Goal: Task Accomplishment & Management: Manage account settings

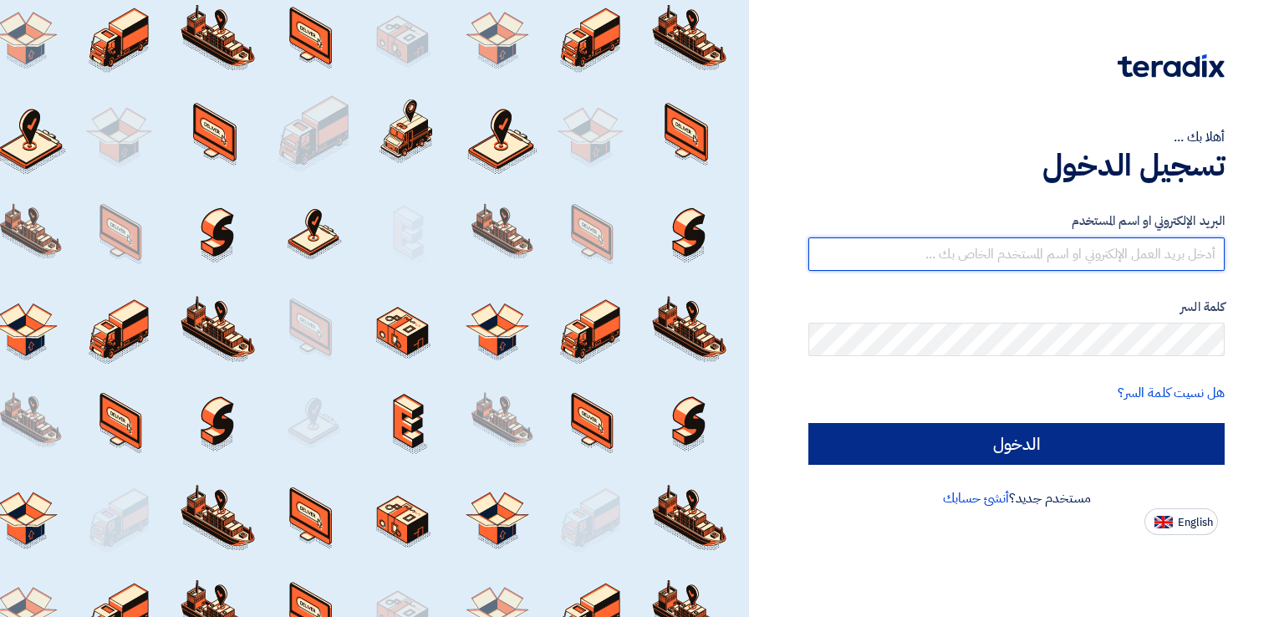
type input "[EMAIL_ADDRESS][DOMAIN_NAME]"
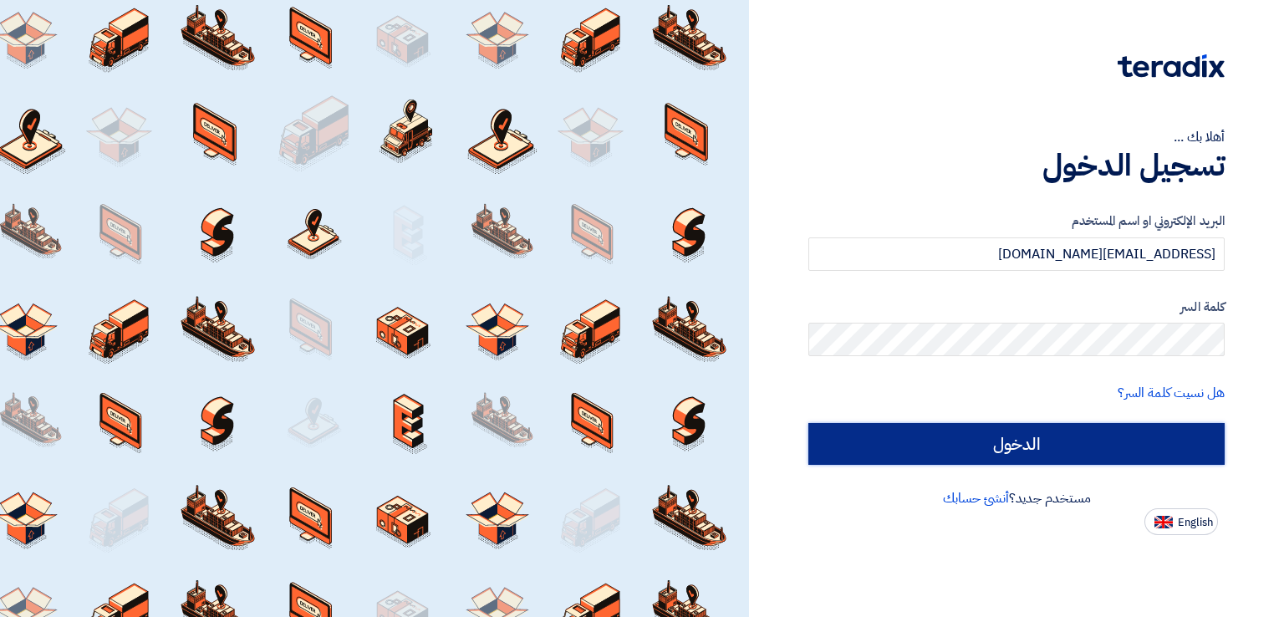
click at [1046, 436] on input "الدخول" at bounding box center [1016, 444] width 416 height 42
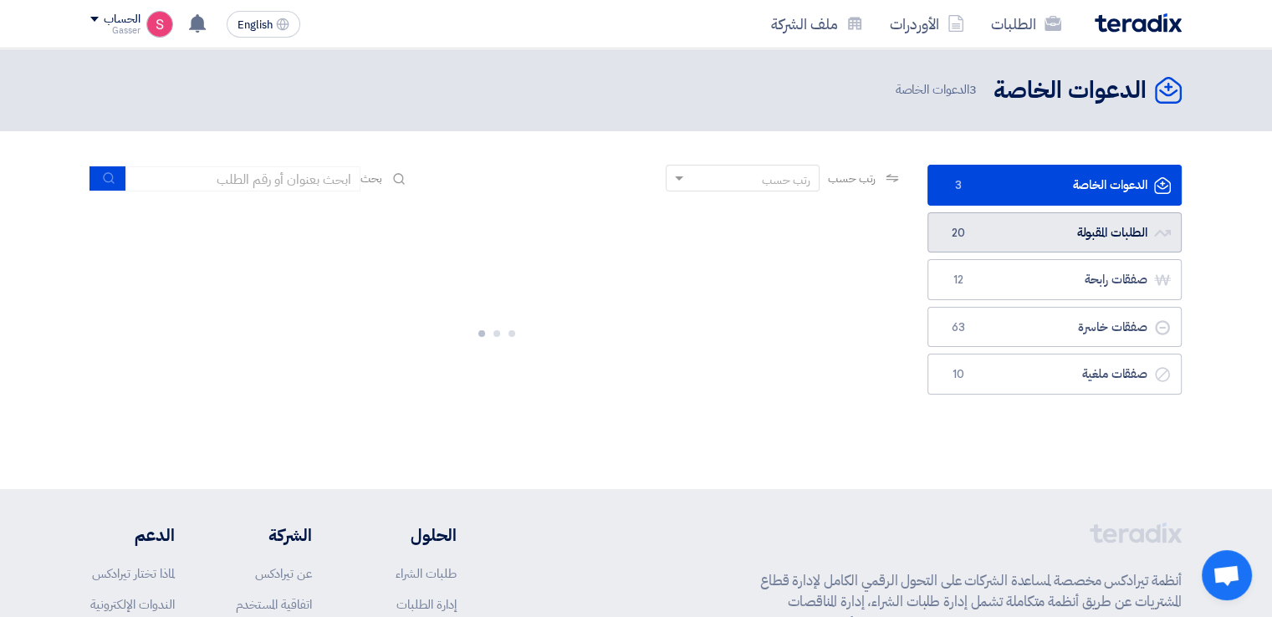
click at [1007, 232] on link "الطلبات المقبولة الطلبات المقبولة 20" at bounding box center [1054, 232] width 254 height 41
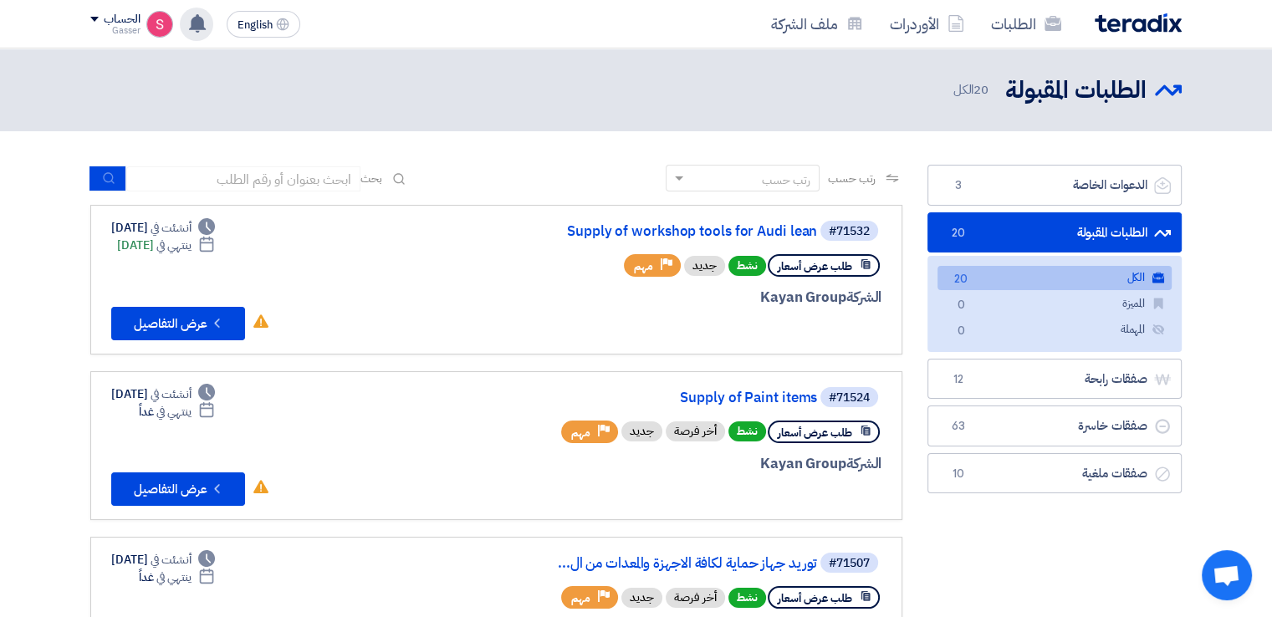
click at [198, 22] on use at bounding box center [197, 23] width 17 height 18
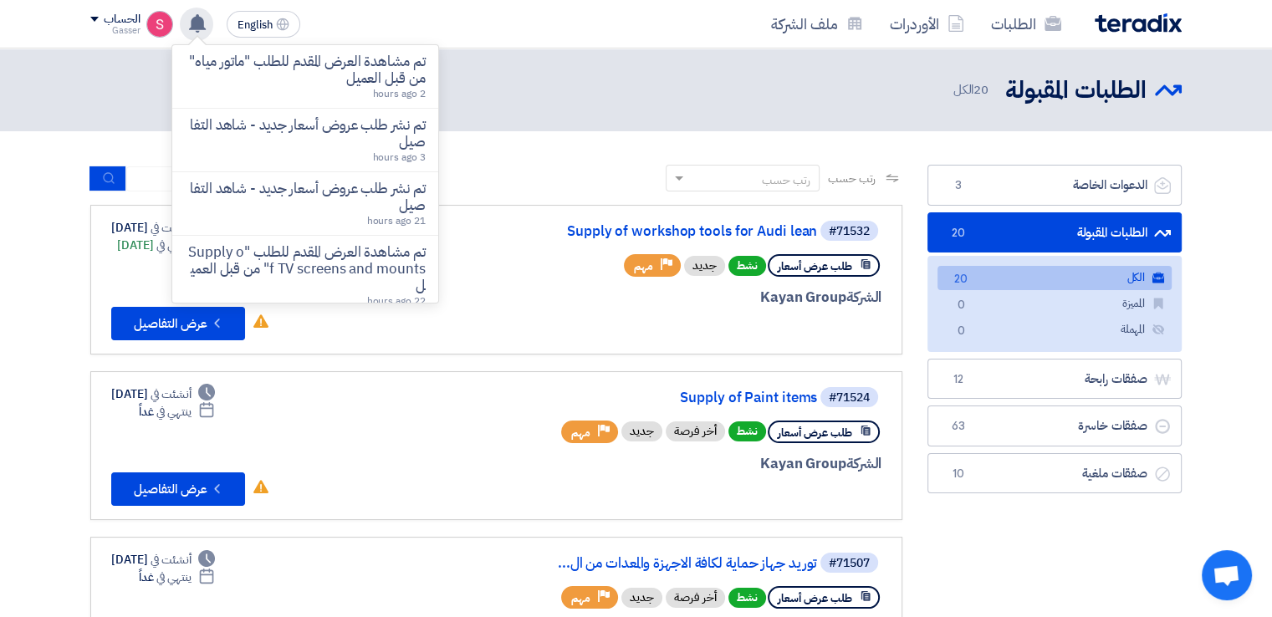
click at [198, 22] on use at bounding box center [197, 23] width 17 height 18
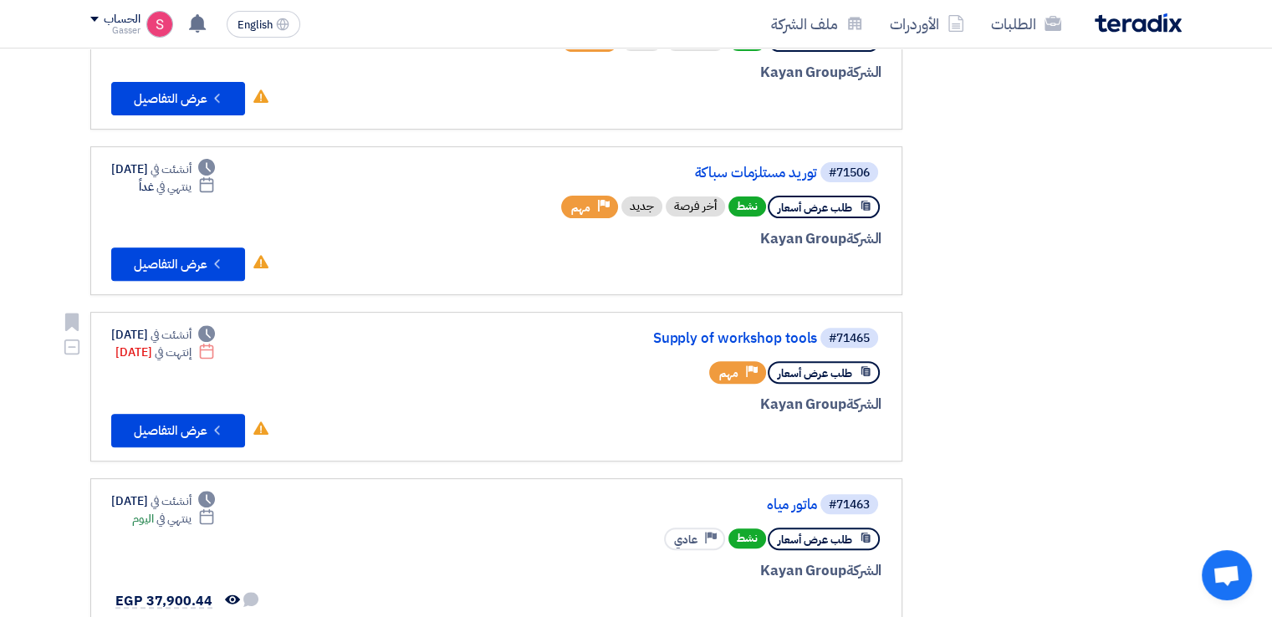
scroll to position [836, 0]
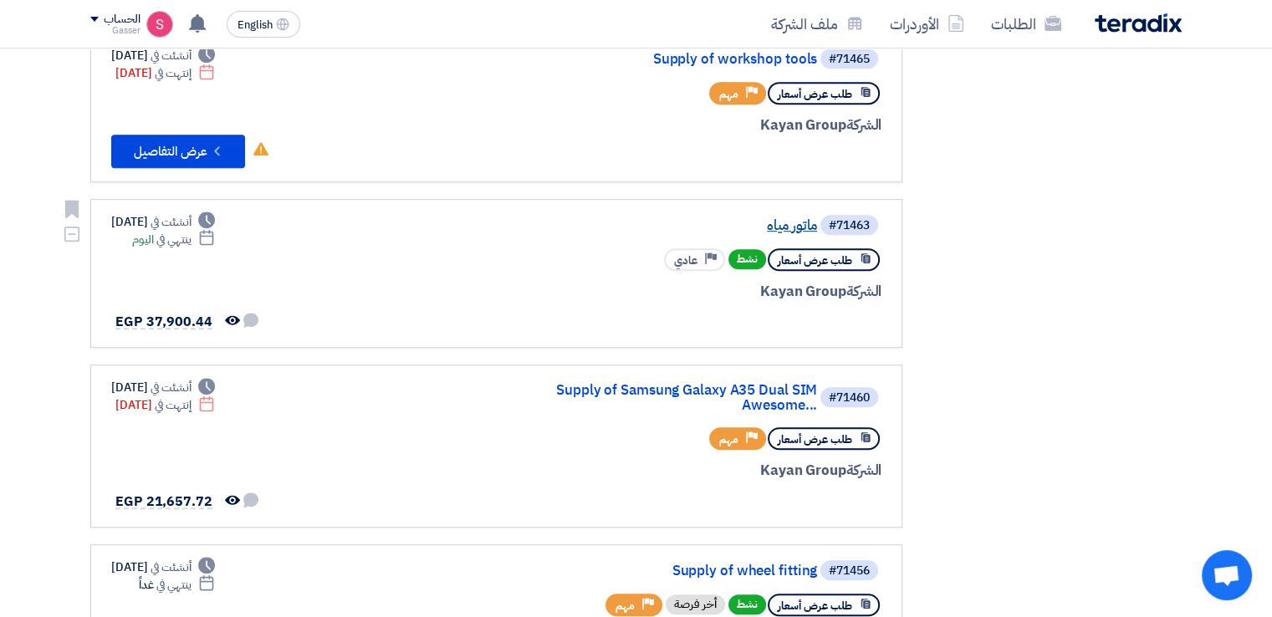
click at [808, 222] on link "ماتور مياه" at bounding box center [649, 225] width 334 height 15
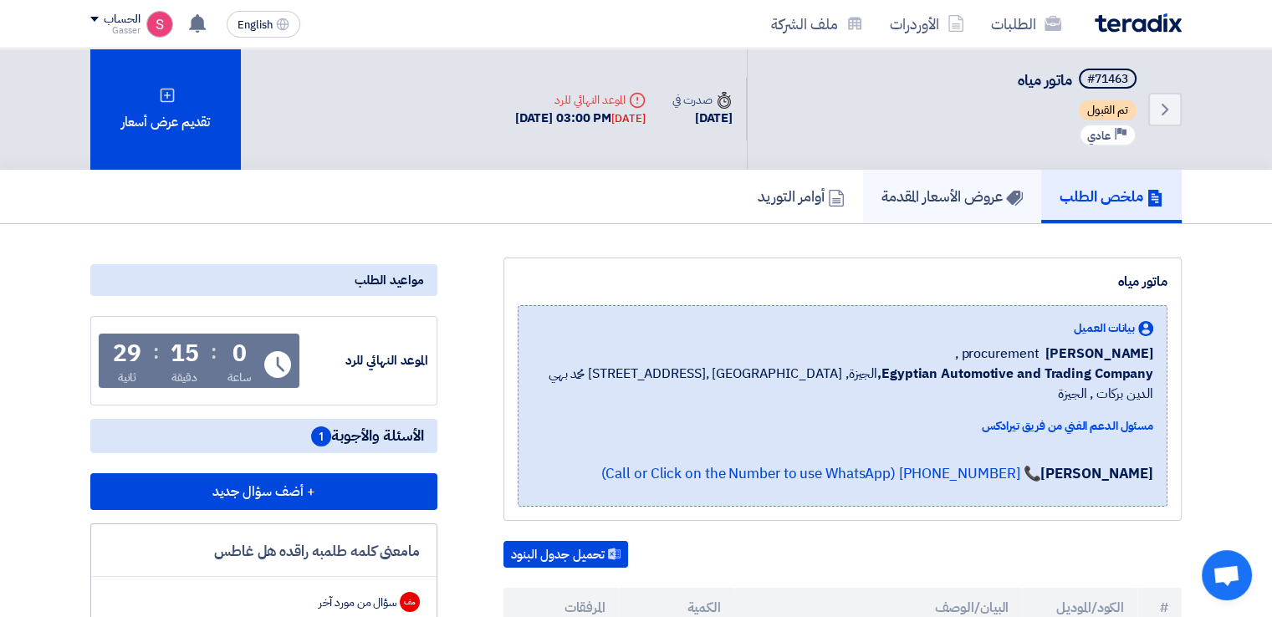
click at [920, 201] on h5 "عروض الأسعار المقدمة" at bounding box center [951, 195] width 141 height 19
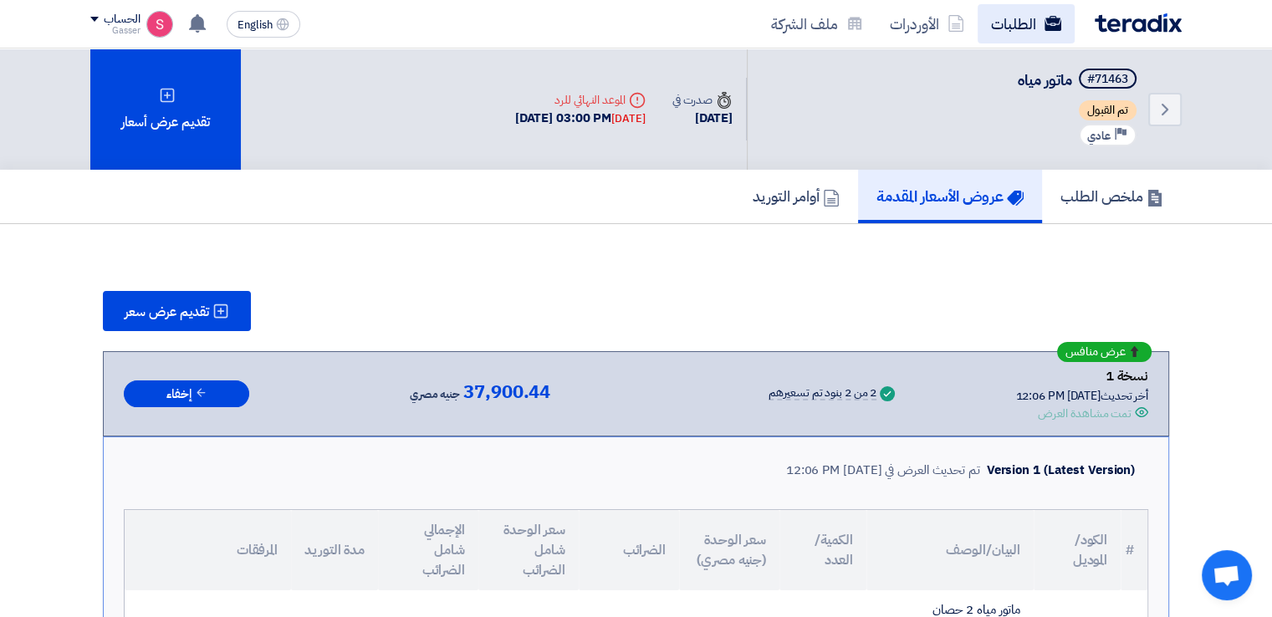
click at [1006, 24] on link "الطلبات" at bounding box center [1025, 23] width 97 height 39
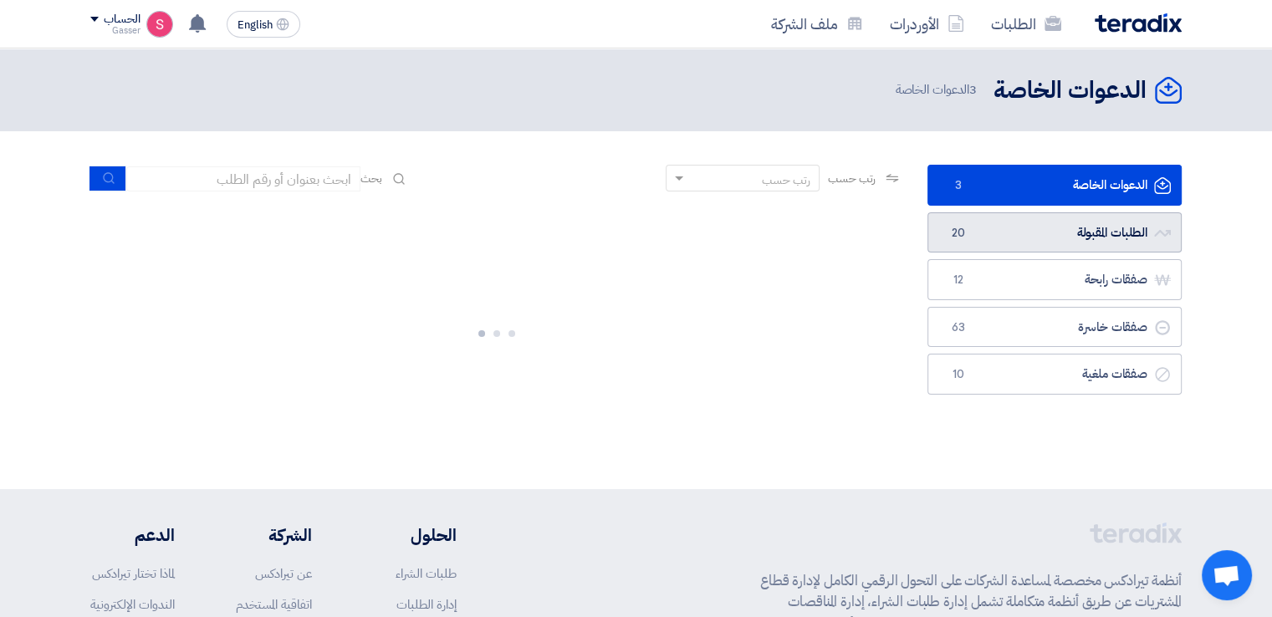
click at [1000, 235] on link "الطلبات المقبولة الطلبات المقبولة 20" at bounding box center [1054, 232] width 254 height 41
